Goal: Task Accomplishment & Management: Complete application form

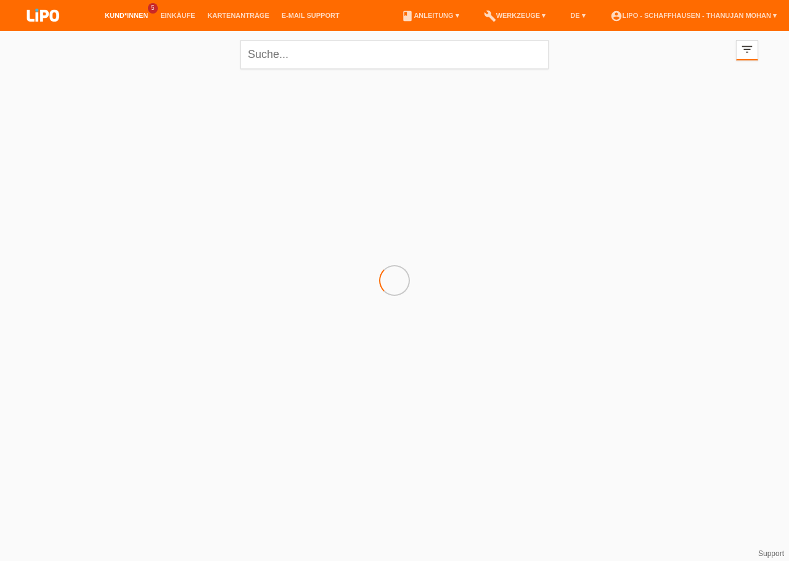
click at [445, 198] on html "Kund*innen 5 Einkäufe Kartenanträge E-Mail Support menu" at bounding box center [394, 99] width 789 height 198
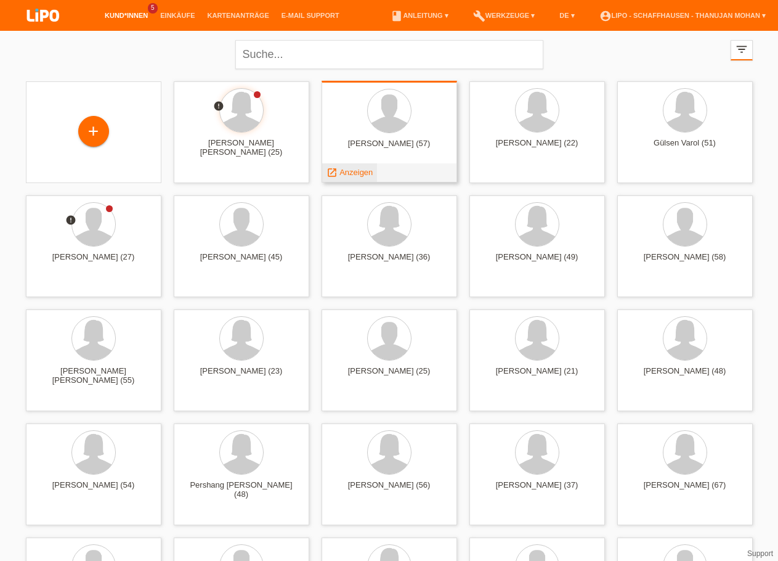
click at [357, 173] on span "Anzeigen" at bounding box center [355, 172] width 33 height 9
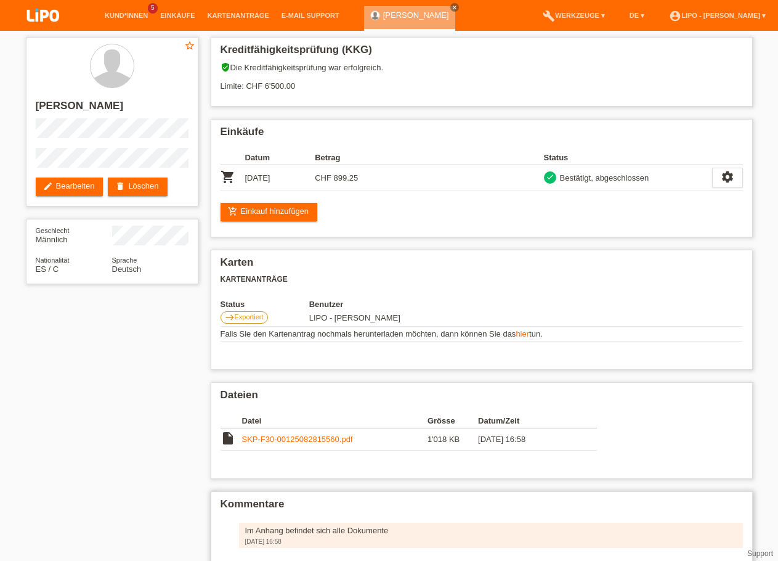
click at [326, 535] on div "Im Anhang befindet sich alle Dokumente" at bounding box center [491, 529] width 492 height 9
click at [32, 11] on img at bounding box center [43, 16] width 62 height 33
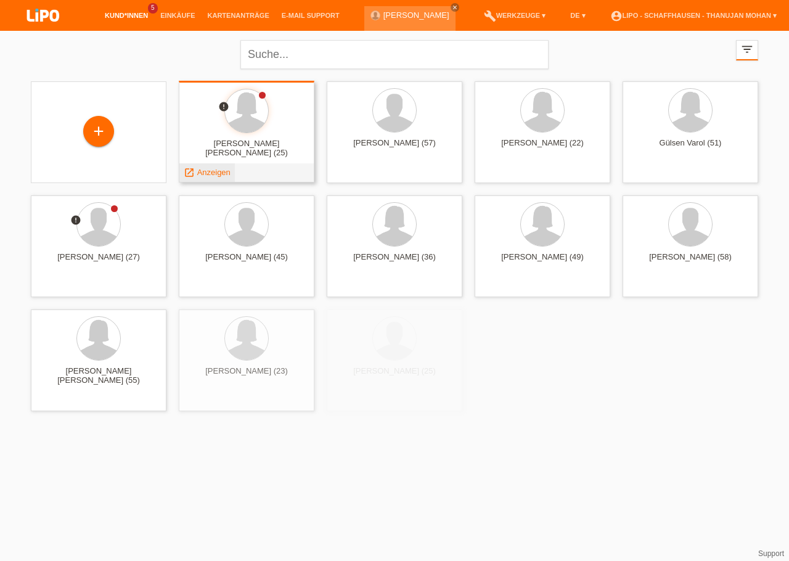
click at [210, 172] on span "Anzeigen" at bounding box center [213, 172] width 33 height 9
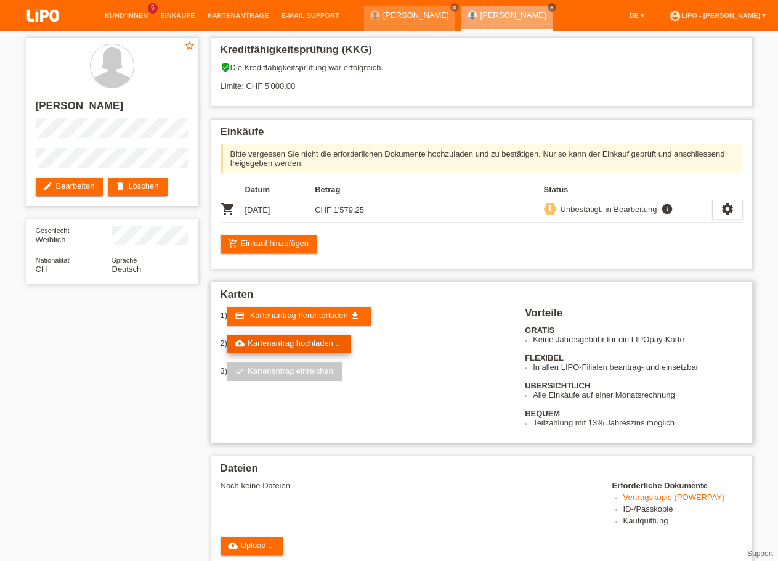
click at [288, 351] on link "cloud_upload Kartenantrag hochladen ..." at bounding box center [288, 344] width 123 height 18
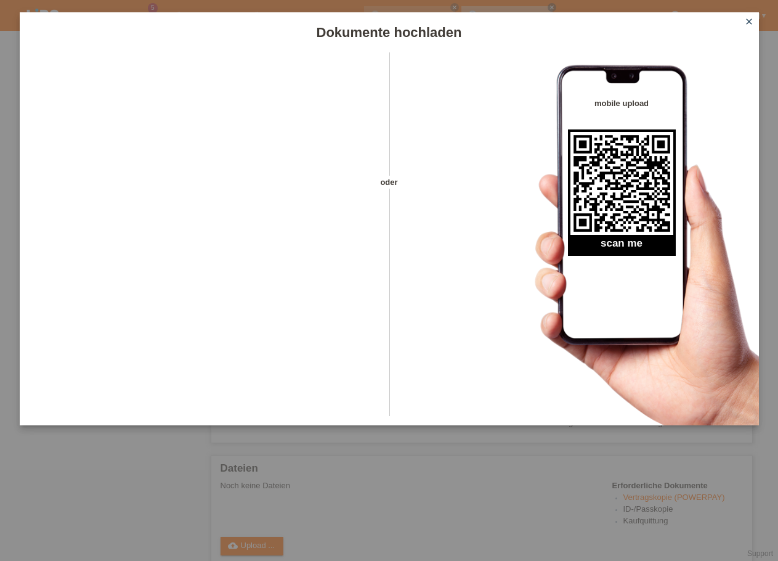
click at [750, 25] on icon "close" at bounding box center [749, 22] width 10 height 10
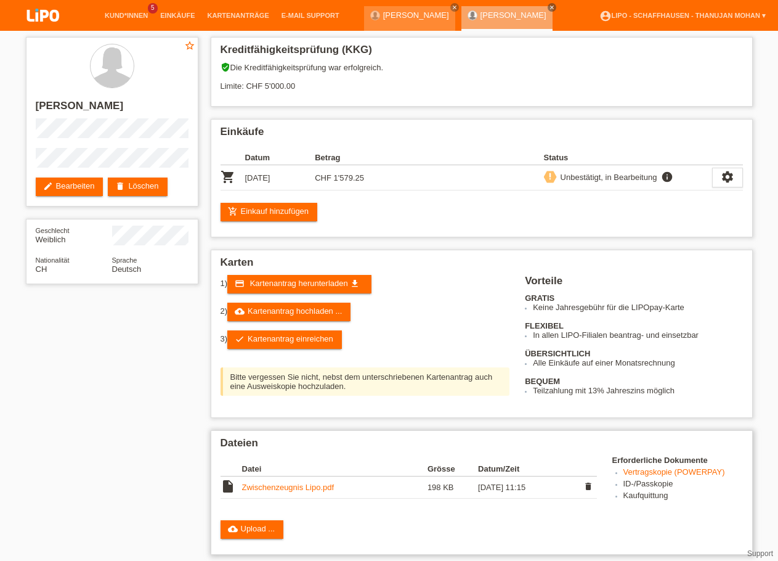
click at [591, 491] on icon "delete" at bounding box center [588, 486] width 10 height 10
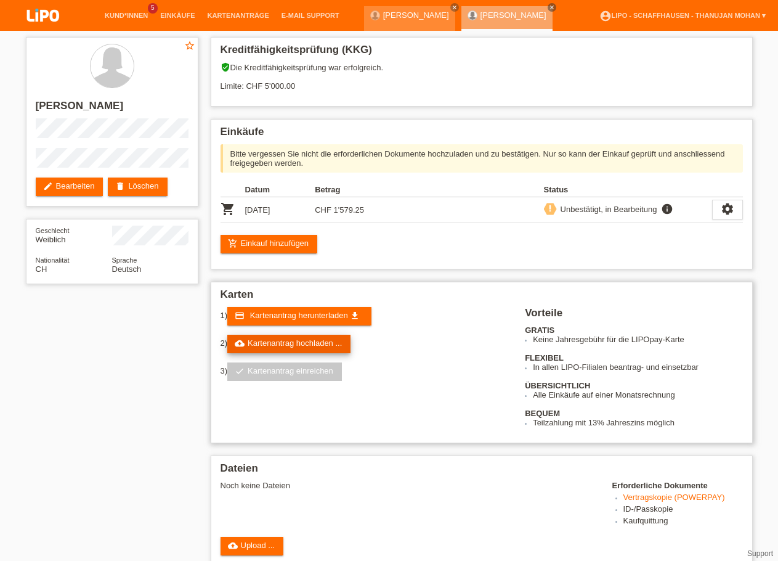
click at [286, 353] on link "cloud_upload Kartenantrag hochladen ..." at bounding box center [288, 344] width 123 height 18
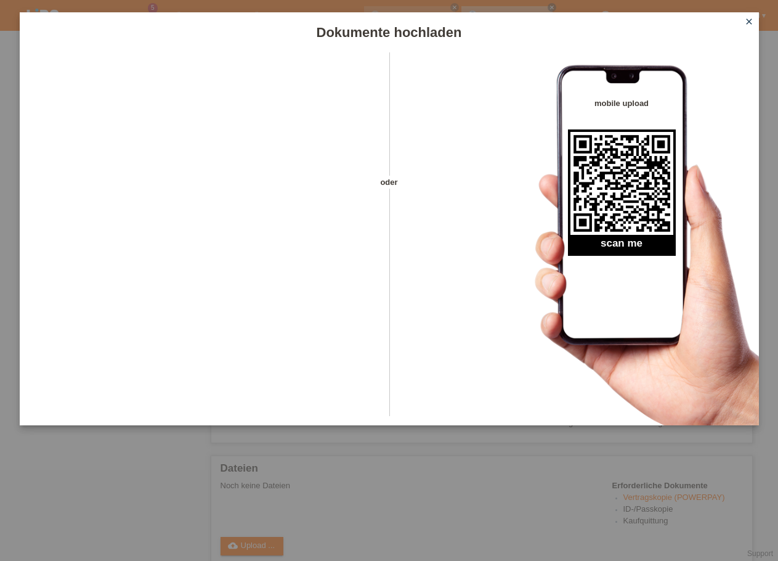
click at [749, 17] on icon "close" at bounding box center [749, 22] width 10 height 10
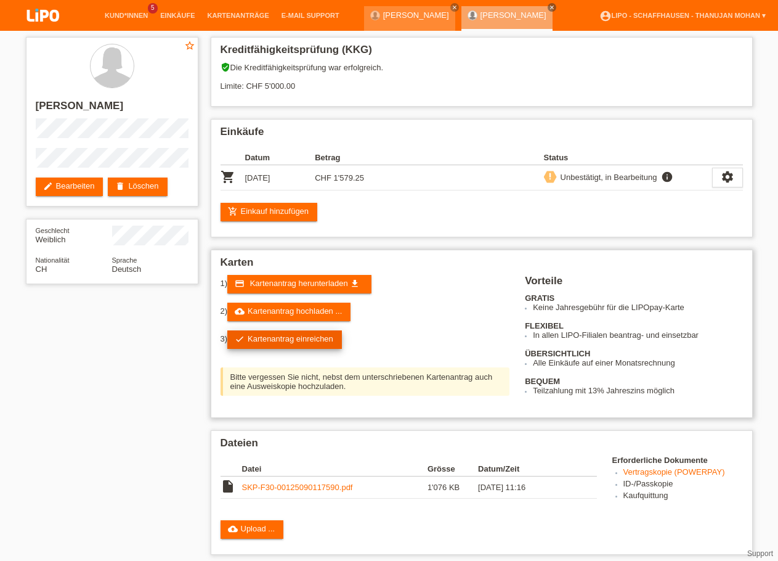
click at [309, 344] on link "check Kartenantrag einreichen" at bounding box center [284, 339] width 115 height 18
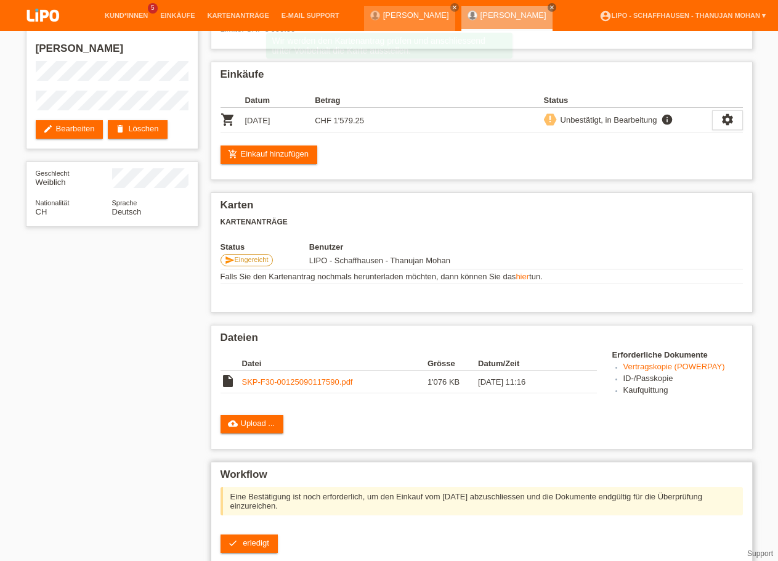
scroll to position [63, 0]
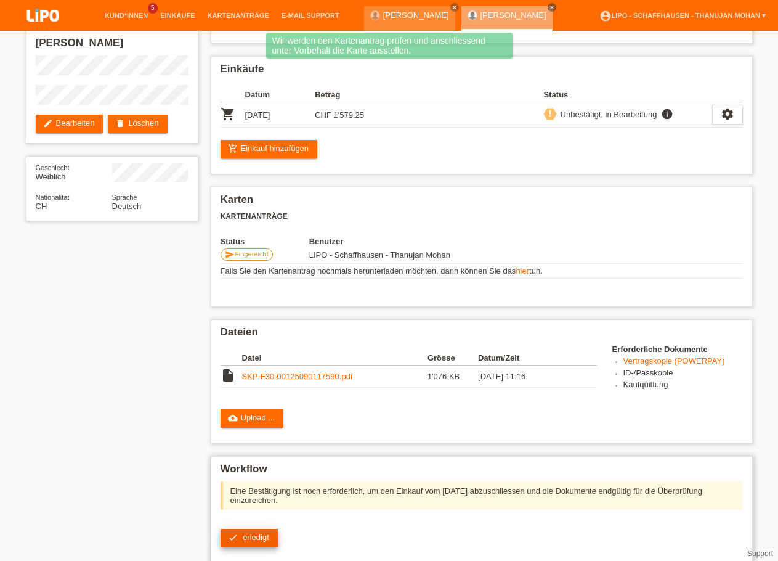
click at [259, 541] on span "erledigt" at bounding box center [256, 536] width 26 height 9
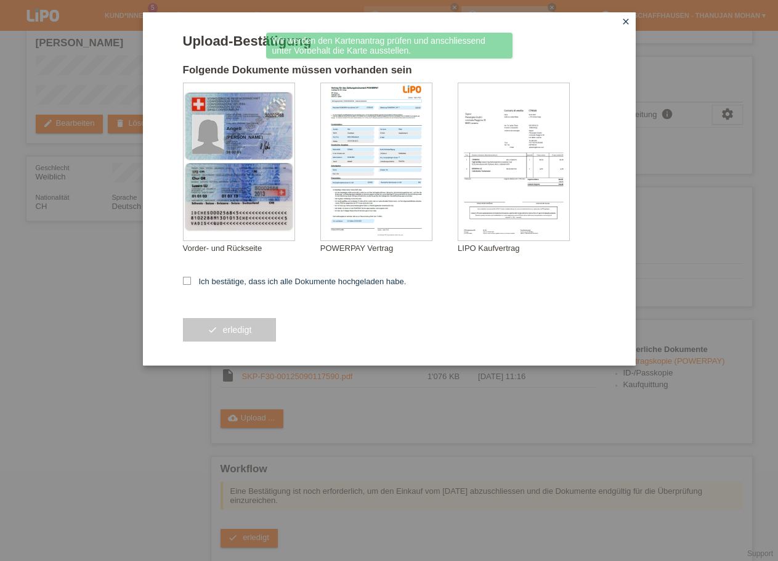
click at [190, 277] on form "Upload-Bestätigung Folgende Dokumente müssen vorhanden sein Angeli [PERSON_NAME…" at bounding box center [389, 199] width 413 height 332
click at [192, 283] on label "Ich bestätige, dass ich alle Dokumente hochgeladen habe." at bounding box center [295, 281] width 224 height 9
click at [191, 283] on input "Ich bestätige, dass ich alle Dokumente hochgeladen habe." at bounding box center [187, 281] width 8 height 8
checkbox input "true"
click at [210, 330] on icon "check" at bounding box center [213, 330] width 10 height 10
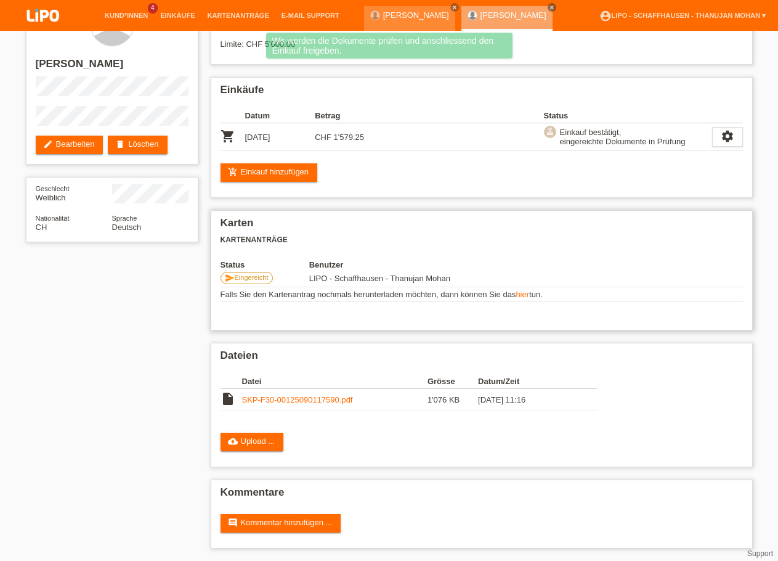
scroll to position [53, 0]
click at [321, 519] on link "comment Kommentar hinzufügen ..." at bounding box center [281, 523] width 121 height 18
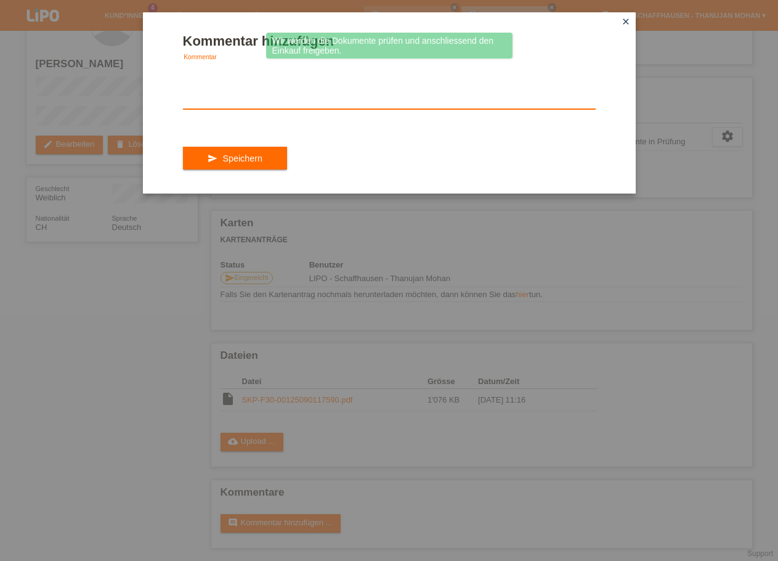
paste textarea "Im Anhang befindet sich alle Dokumente"
type textarea "Im Anhang befindet sich alle Dokumente"
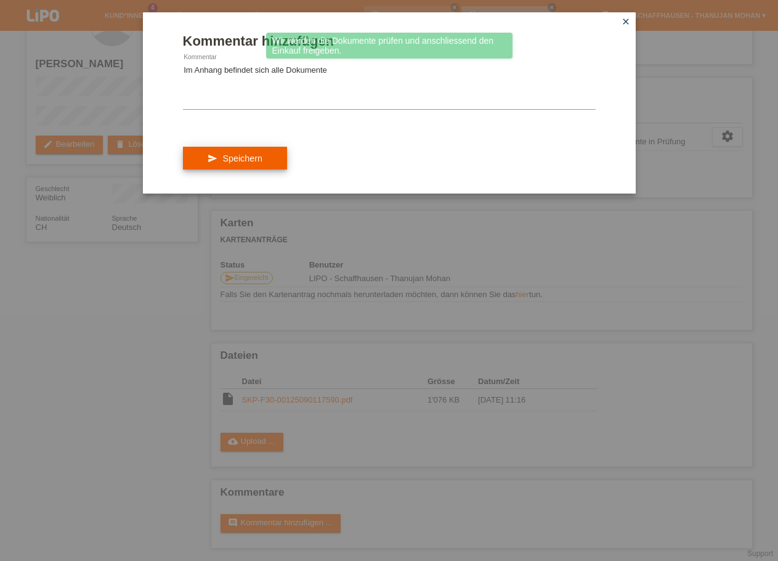
click at [253, 163] on span "Speichern" at bounding box center [241, 158] width 39 height 10
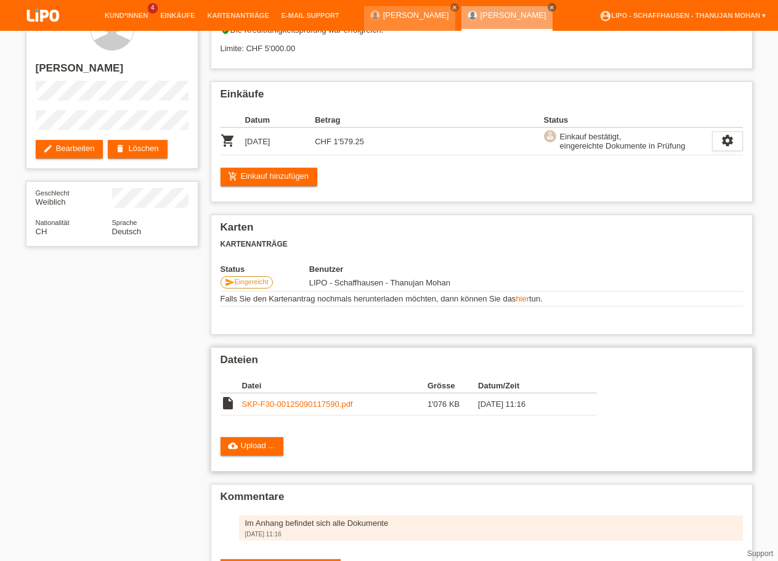
scroll to position [32, 0]
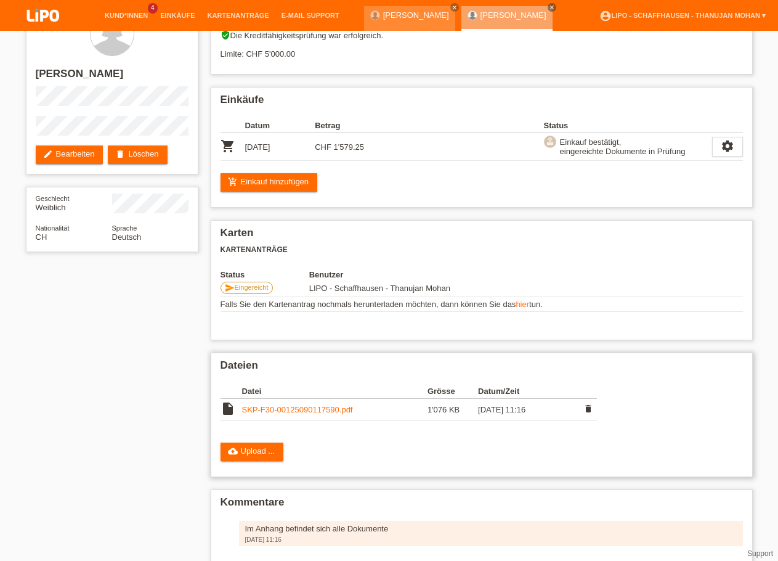
click at [299, 414] on link "SKP-F30-00125090117590.pdf" at bounding box center [297, 409] width 111 height 9
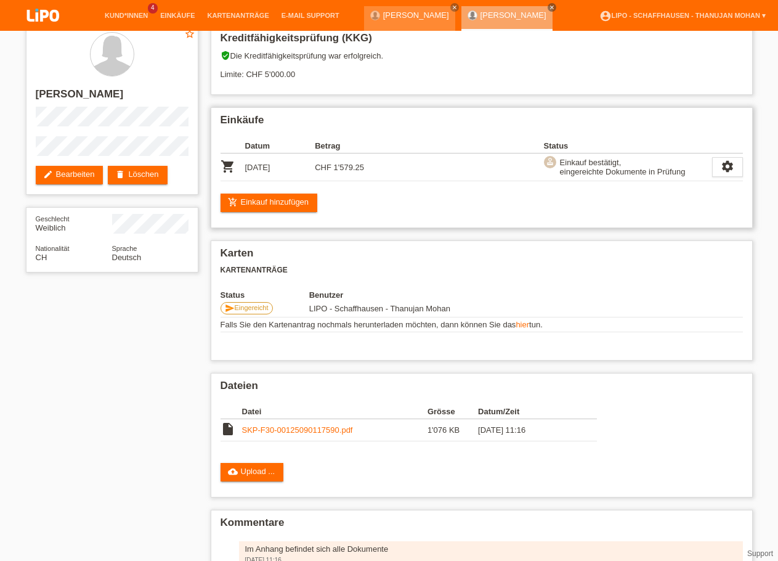
scroll to position [0, 0]
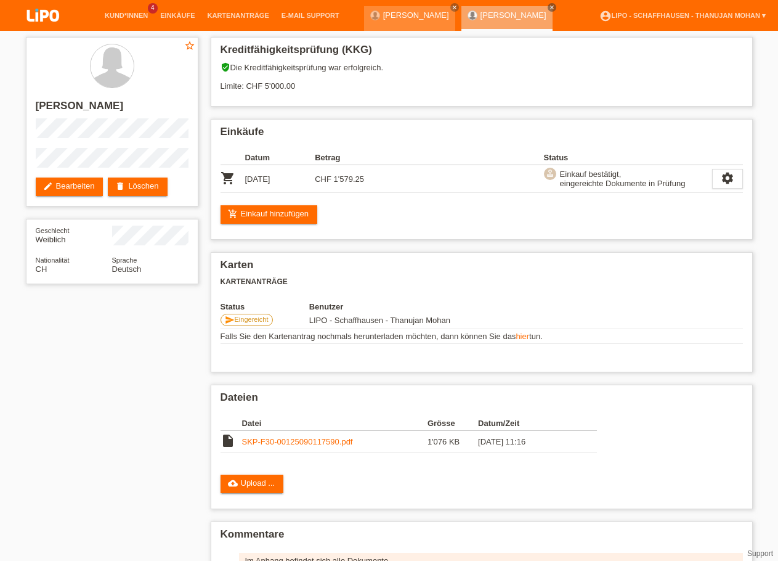
click at [40, 24] on img at bounding box center [43, 16] width 62 height 33
